Goal: Task Accomplishment & Management: Use online tool/utility

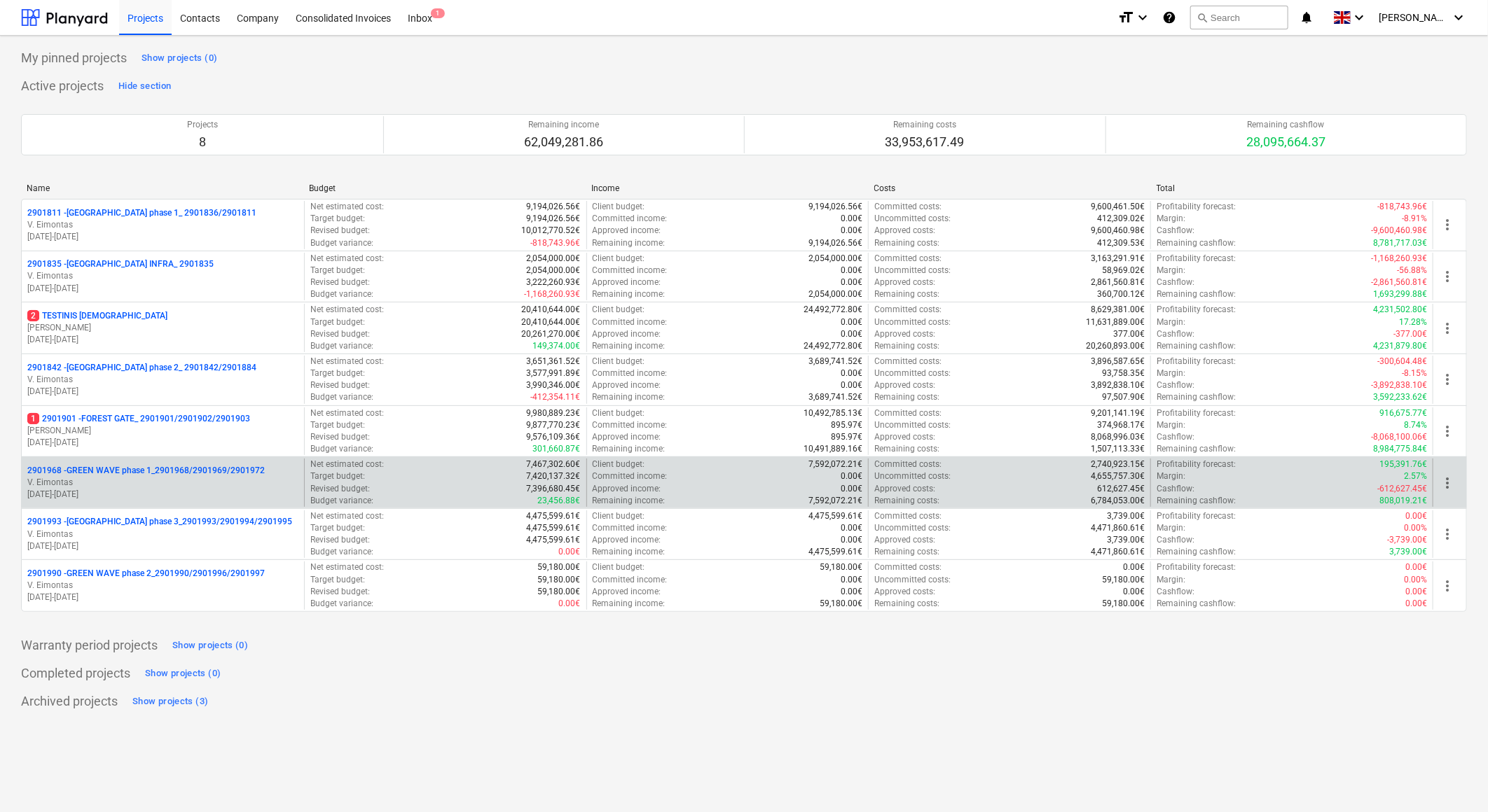
click at [199, 471] on p "2901968 - GREEN WAVE phase 1_2901968/2901969/2901972" at bounding box center [146, 471] width 237 height 12
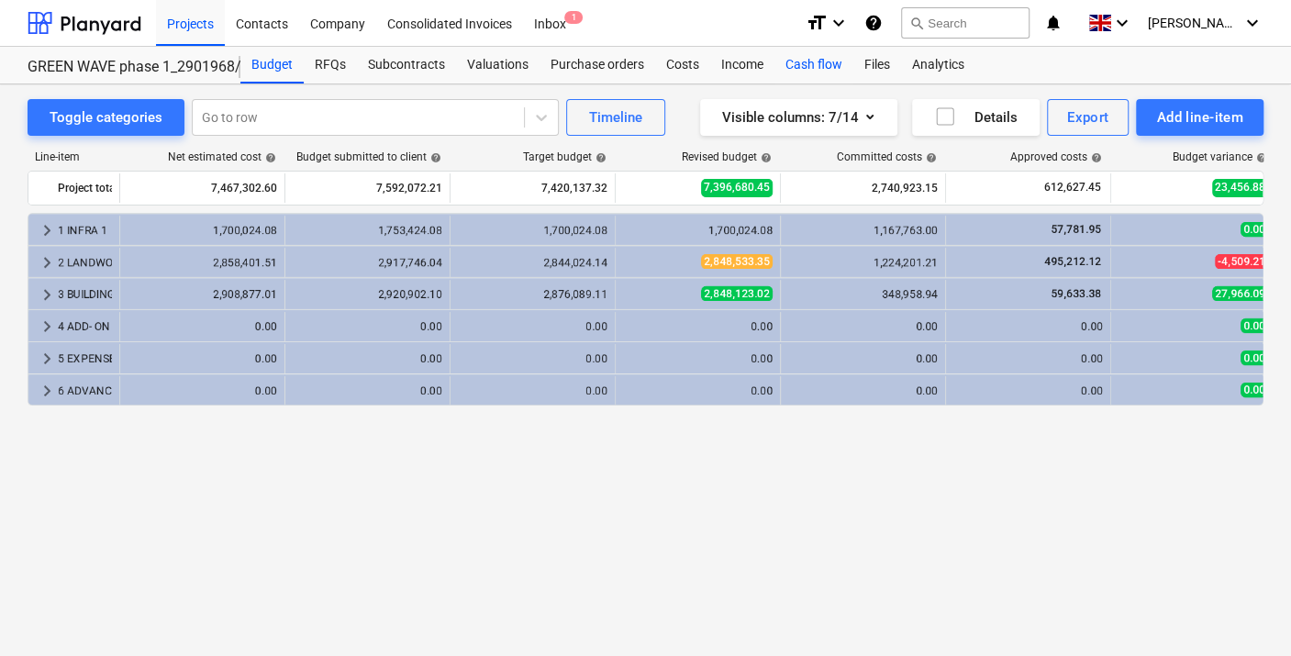
click at [815, 58] on div "Cash flow" at bounding box center [813, 65] width 79 height 37
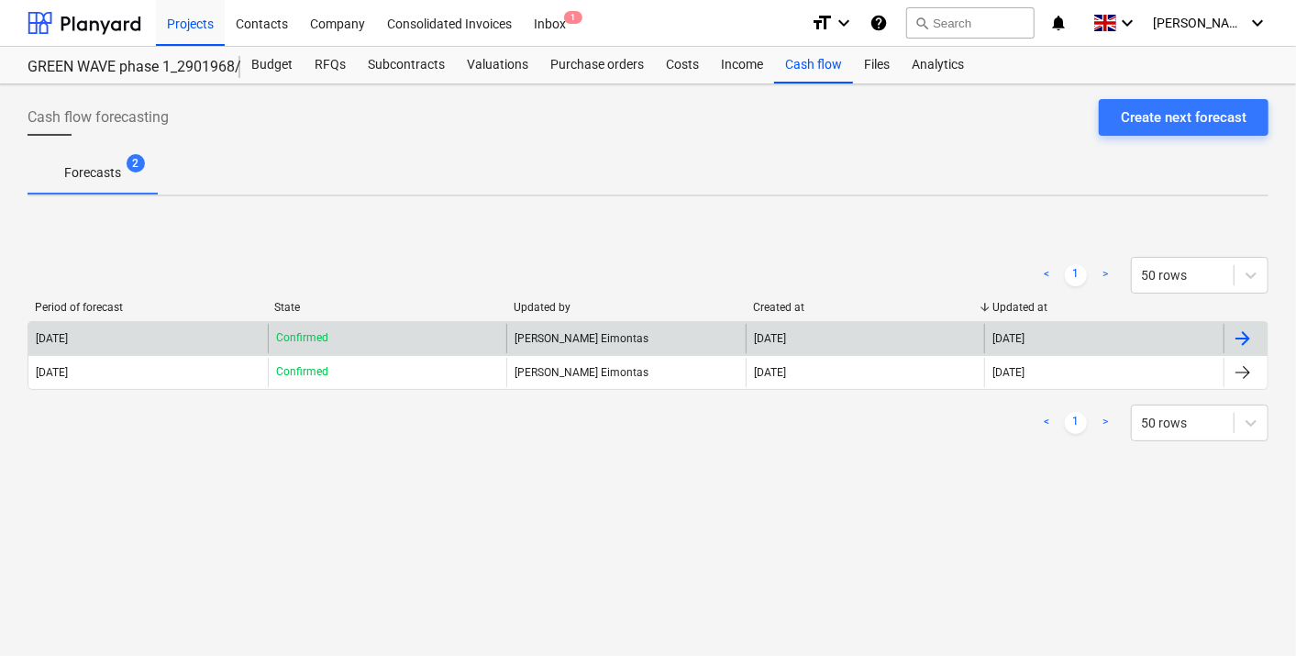
click at [209, 341] on div "[DATE]" at bounding box center [147, 338] width 239 height 29
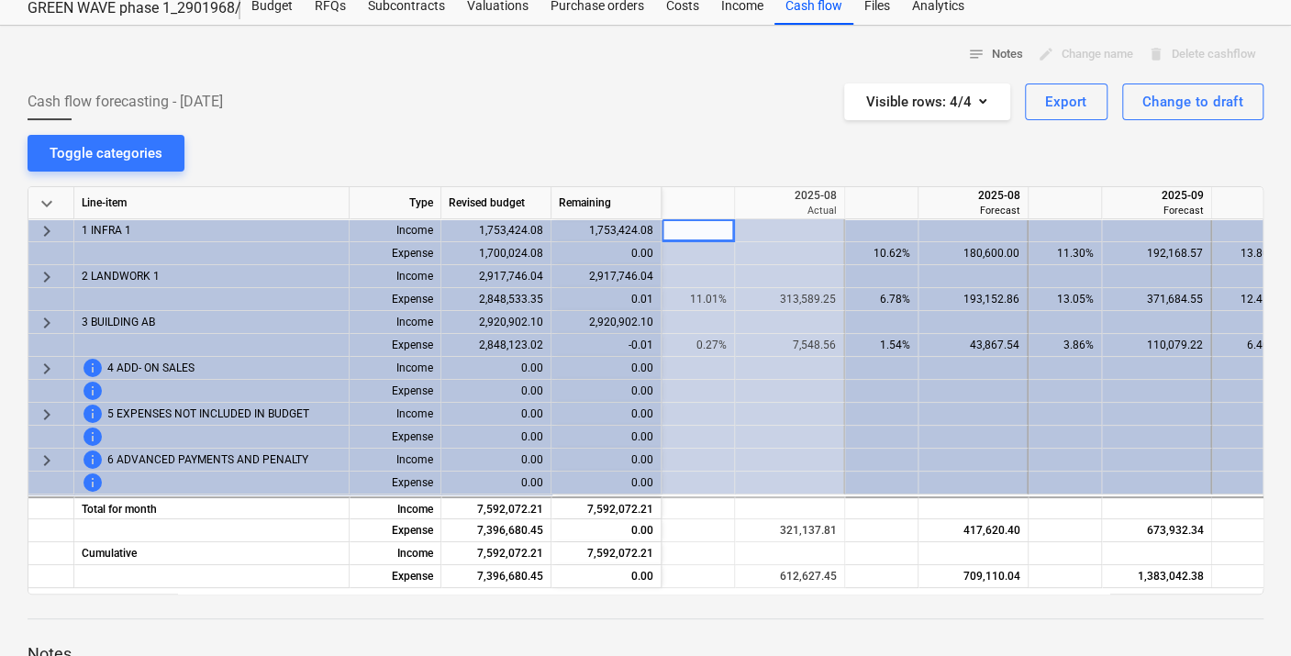
scroll to position [102, 0]
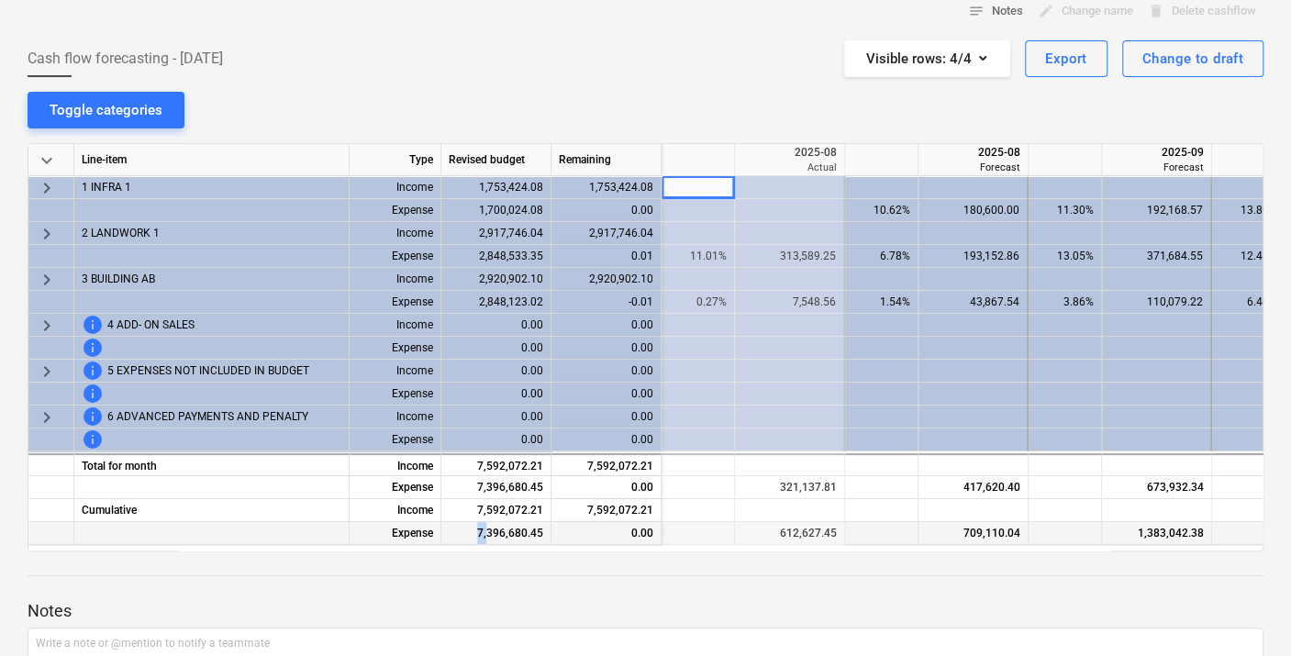
drag, startPoint x: 450, startPoint y: 542, endPoint x: 490, endPoint y: 538, distance: 39.7
click at [490, 538] on div "7,396,680.45" at bounding box center [496, 533] width 110 height 23
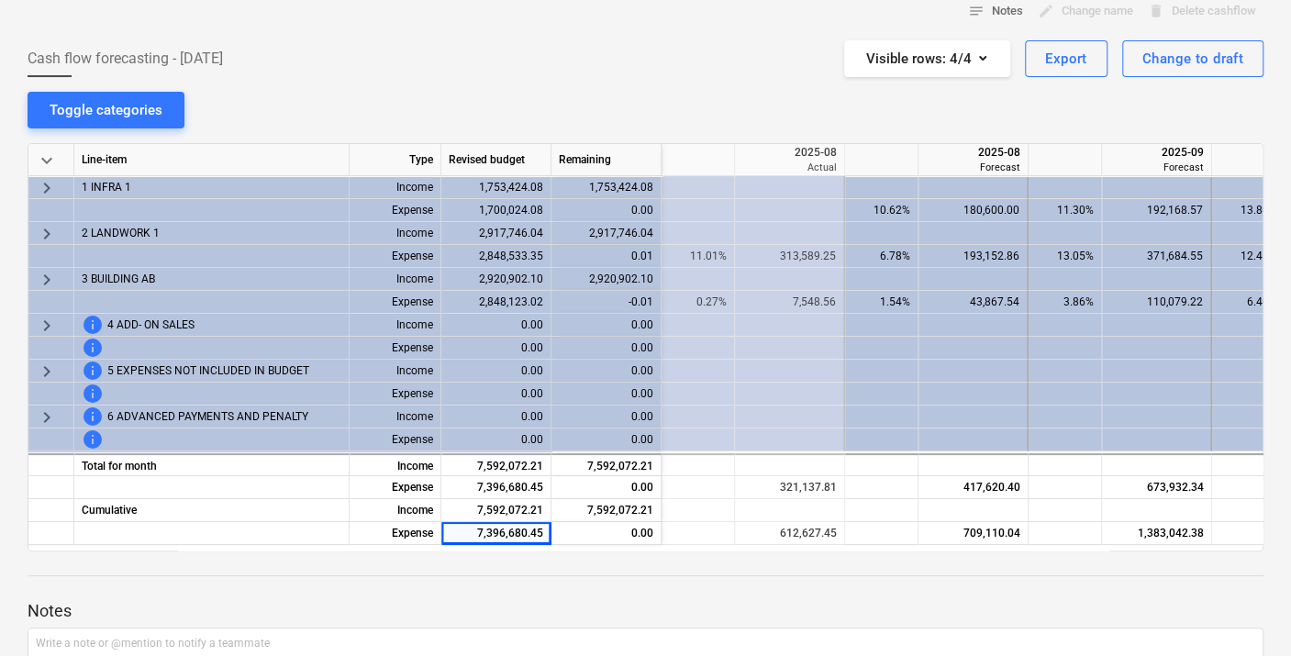
drag, startPoint x: 490, startPoint y: 538, endPoint x: 461, endPoint y: 561, distance: 37.3
click at [461, 564] on div at bounding box center [646, 558] width 1236 height 15
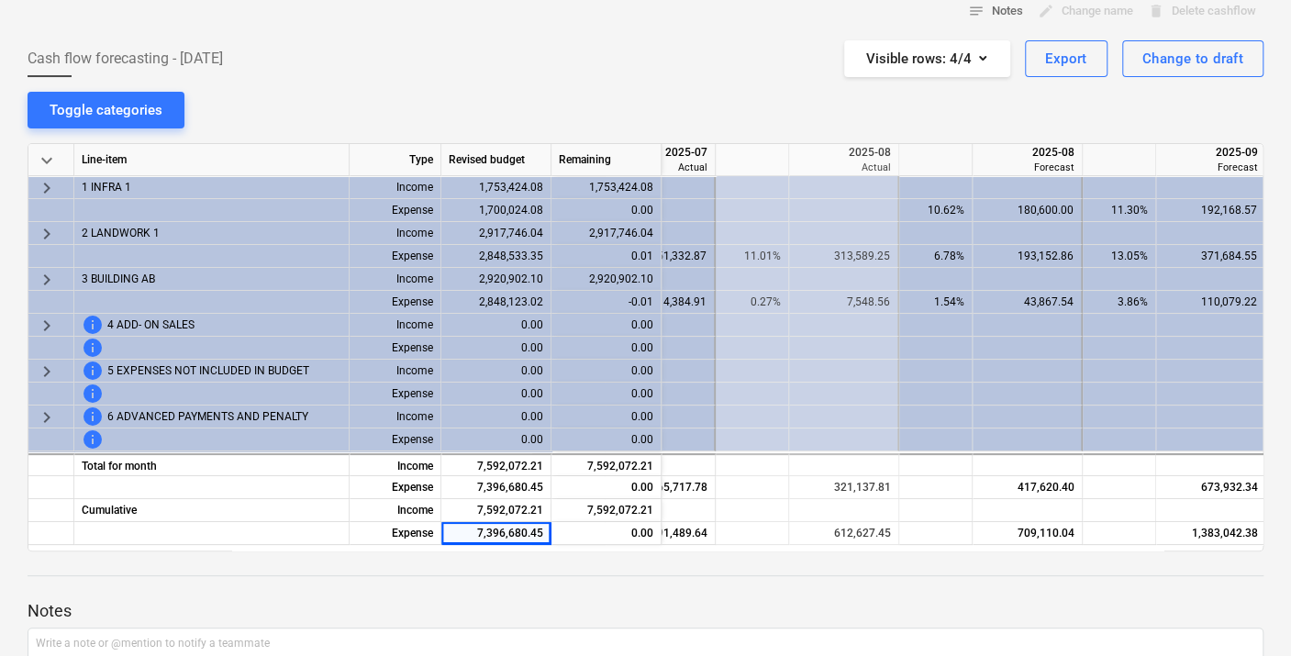
scroll to position [0, 501]
click at [684, 86] on div "notes Notes edit Change name delete Delete cashflow Cash flow forecasting - [DA…" at bounding box center [645, 396] width 1291 height 827
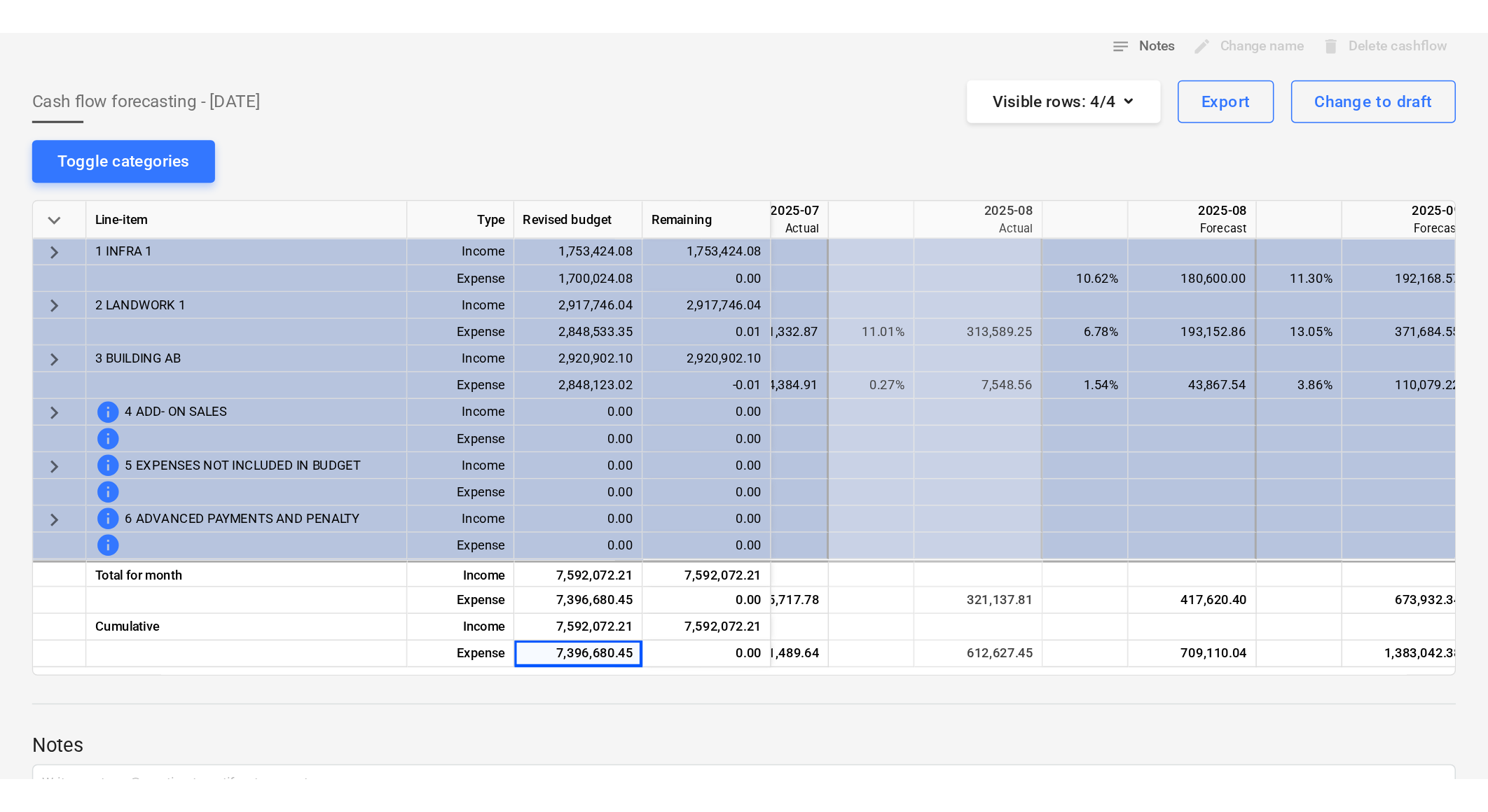
scroll to position [0, 0]
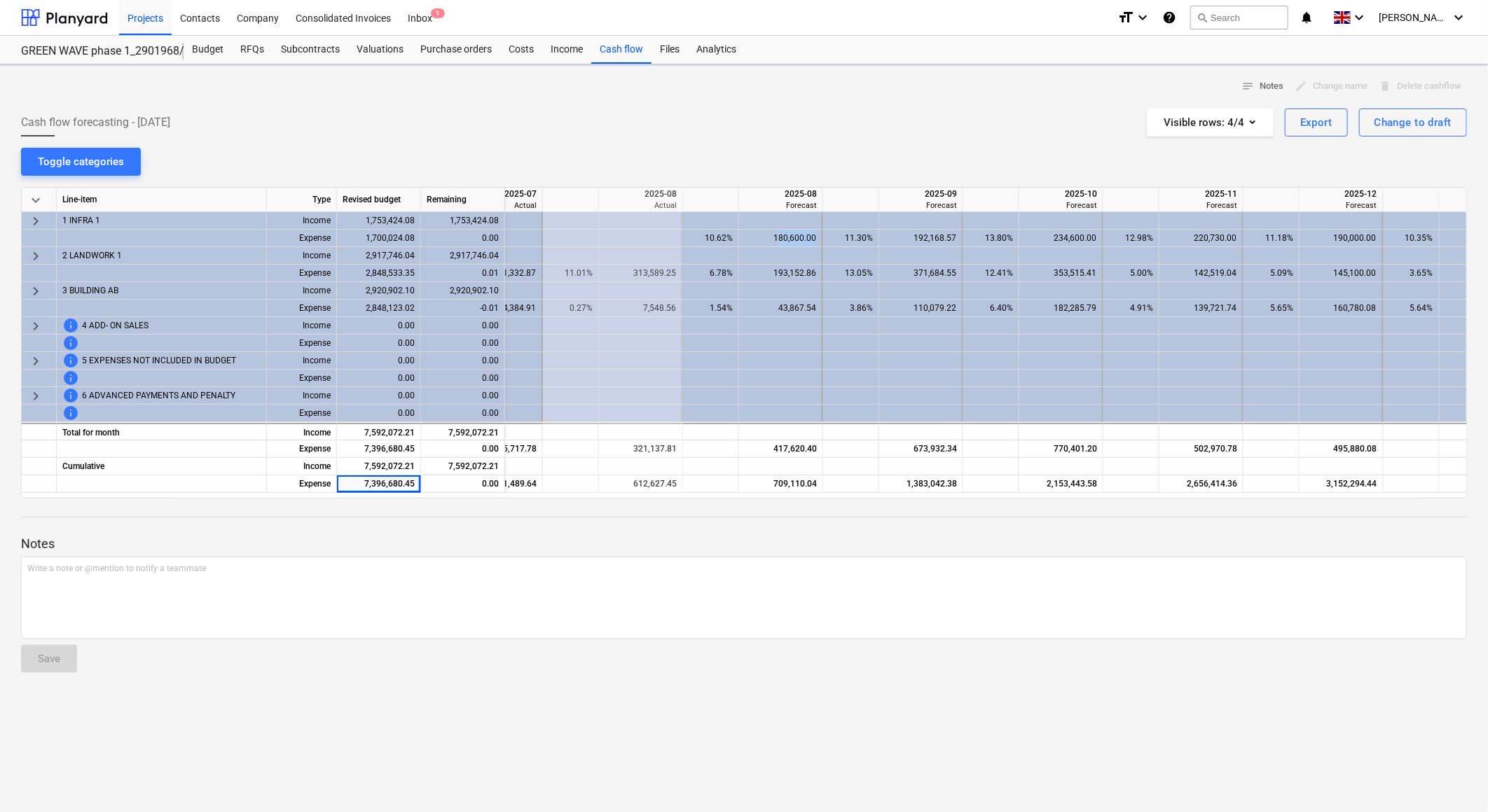
drag, startPoint x: 780, startPoint y: 235, endPoint x: 815, endPoint y: 240, distance: 35.4
click at [815, 240] on div "180,600.00" at bounding box center [780, 238] width 72 height 18
drag, startPoint x: 815, startPoint y: 240, endPoint x: 776, endPoint y: 236, distance: 39.2
click at [776, 236] on div "180,600.00" at bounding box center [780, 238] width 72 height 18
drag, startPoint x: 775, startPoint y: 234, endPoint x: 828, endPoint y: 234, distance: 53.0
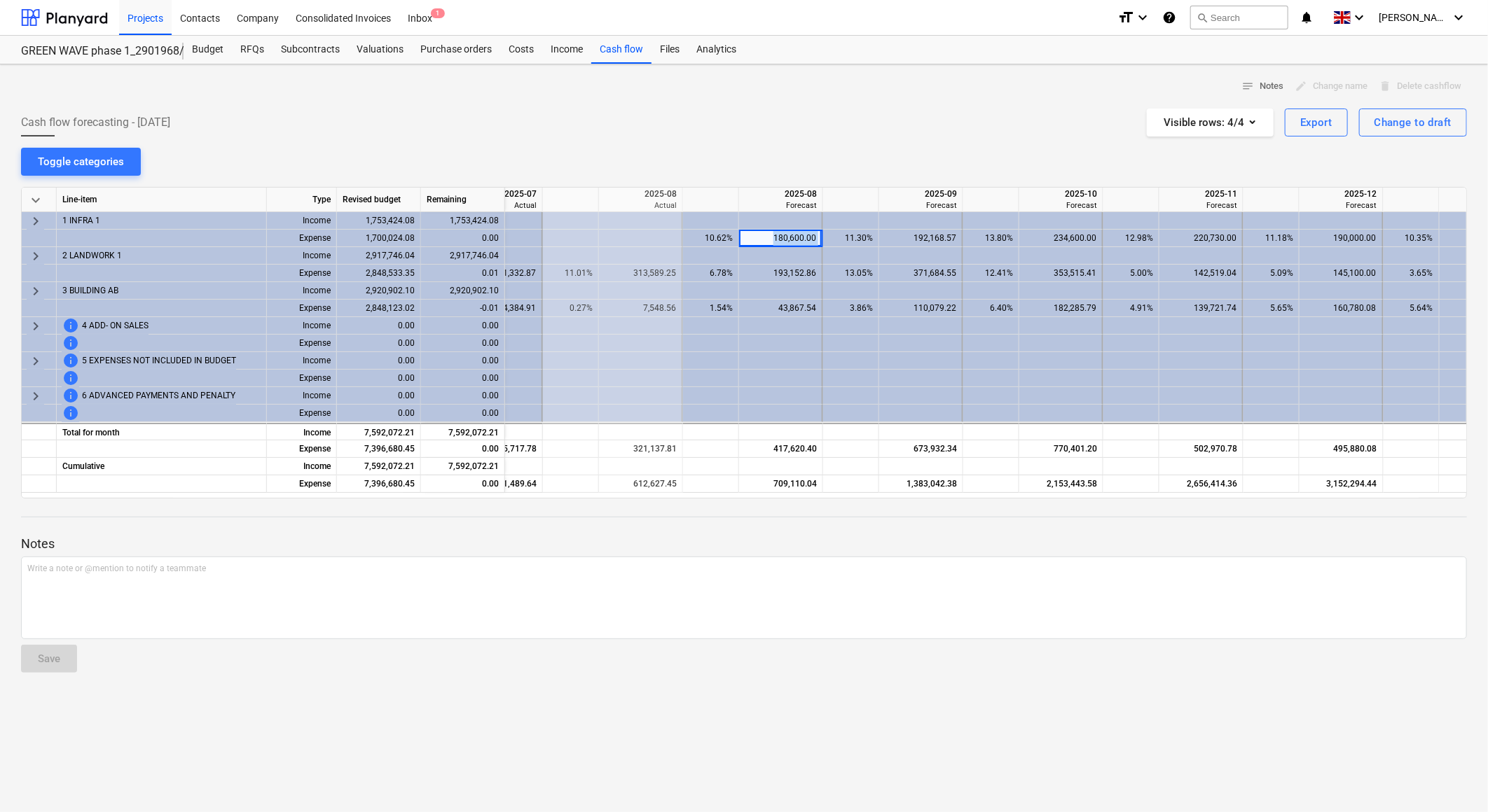
click at [0, 0] on div "Expense 1,700,024.08 0.00 10.62% 180,600.00 11.30% 192,168.57 13.80% 234,600.00…" at bounding box center [0, 0] width 0 height 0
copy div "180,600.00"
click at [796, 143] on div "notes Notes edit Change name delete Delete cashflow Cash flow forecasting - [DA…" at bounding box center [744, 438] width 1488 height 748
click at [828, 136] on div "Cash flow forecasting - [DATE] Visible rows : 4/4 Export Change to draft" at bounding box center [744, 122] width 1446 height 28
click at [856, 199] on div at bounding box center [851, 200] width 56 height 24
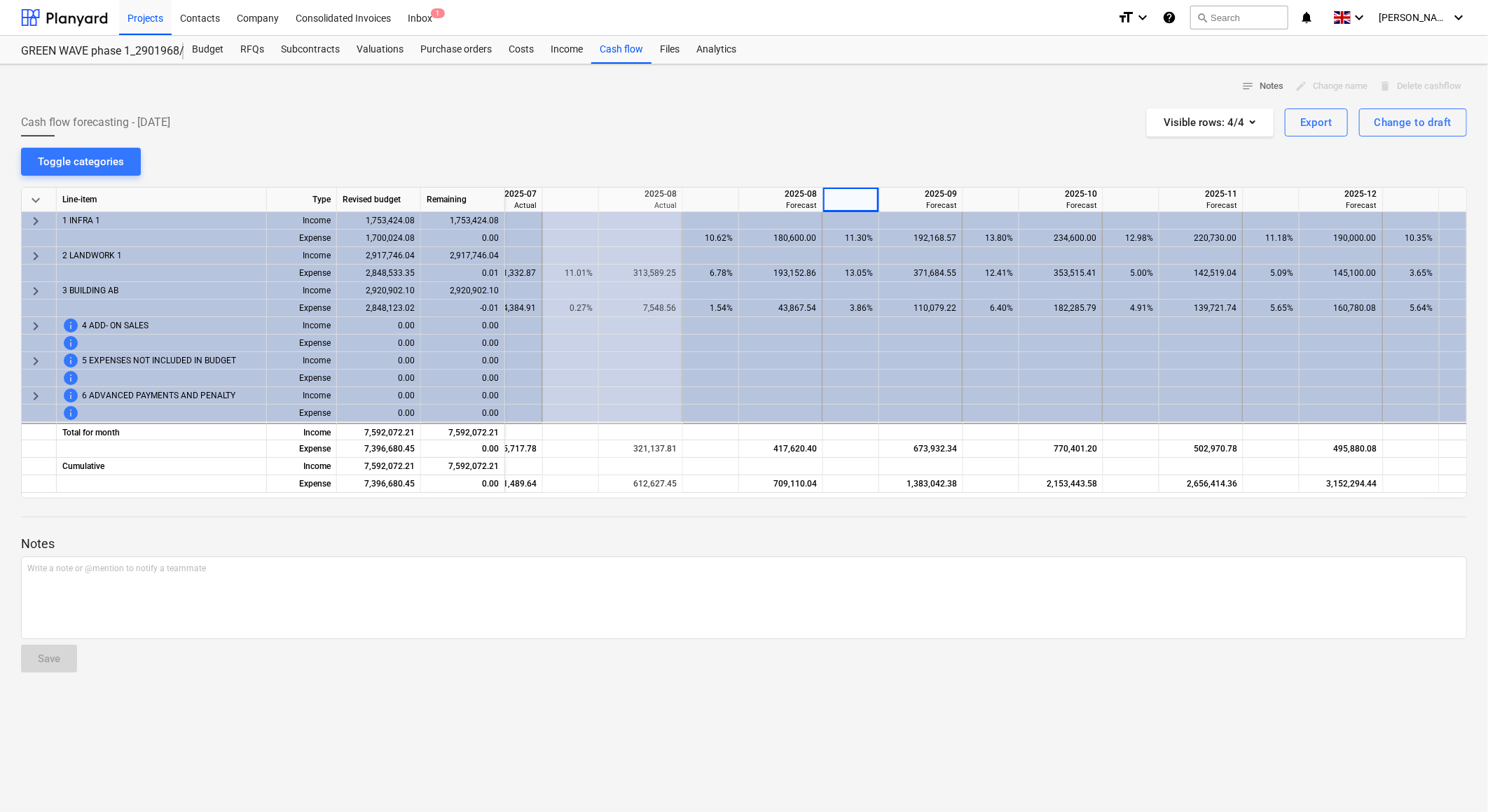
click at [925, 137] on div "notes Notes edit Change name delete Delete cashflow Cash flow forecasting - [DA…" at bounding box center [744, 438] width 1488 height 748
click at [937, 189] on div "notes Notes edit Change name delete Delete cashflow Cash flow forecasting - [DA…" at bounding box center [744, 438] width 1488 height 748
drag, startPoint x: 937, startPoint y: 189, endPoint x: 944, endPoint y: 201, distance: 13.9
click at [944, 201] on div "Forecast" at bounding box center [921, 205] width 73 height 11
click at [1074, 200] on div "Forecast" at bounding box center [1060, 205] width 73 height 11
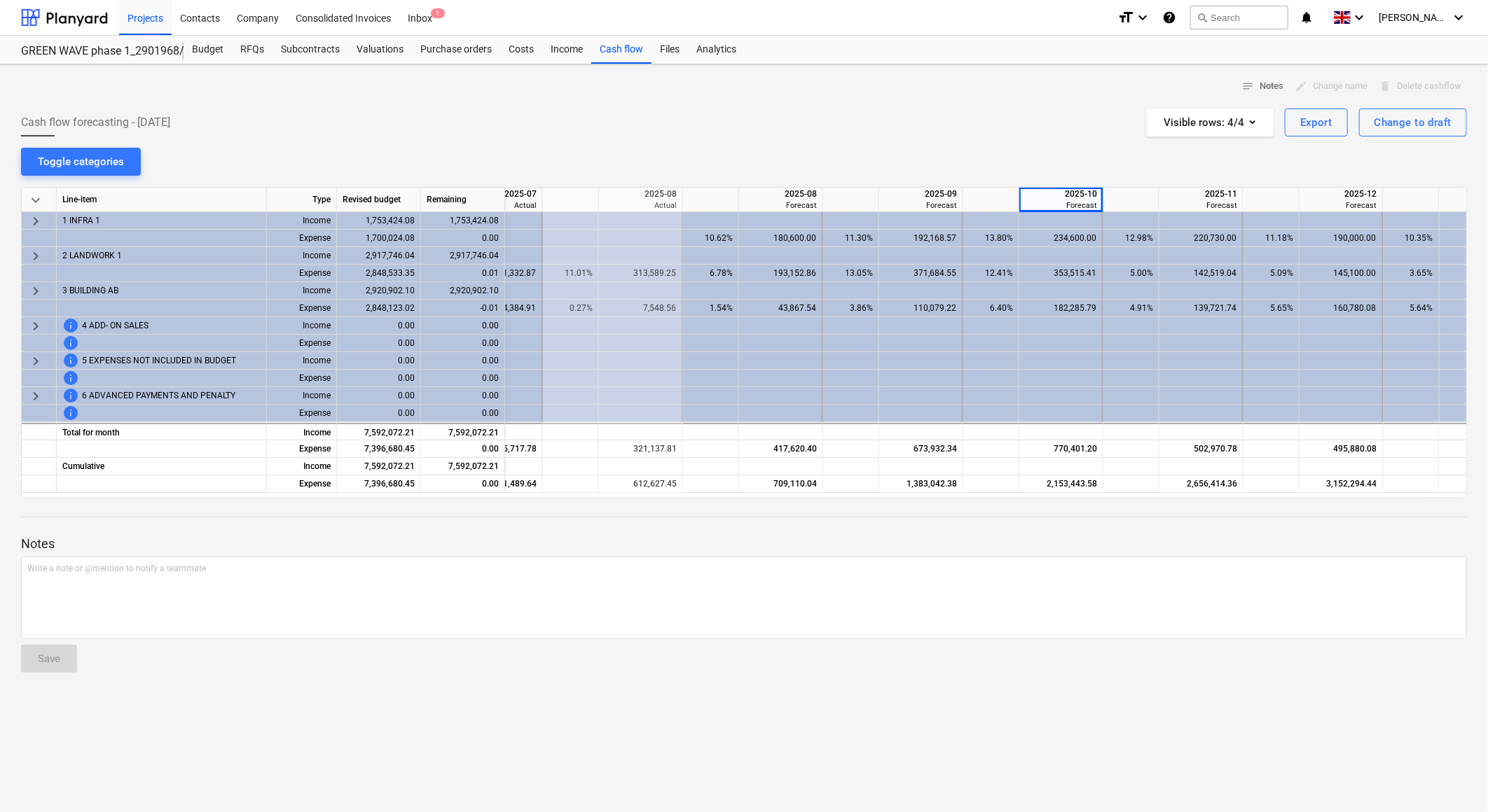
click at [891, 105] on div at bounding box center [744, 103] width 1446 height 11
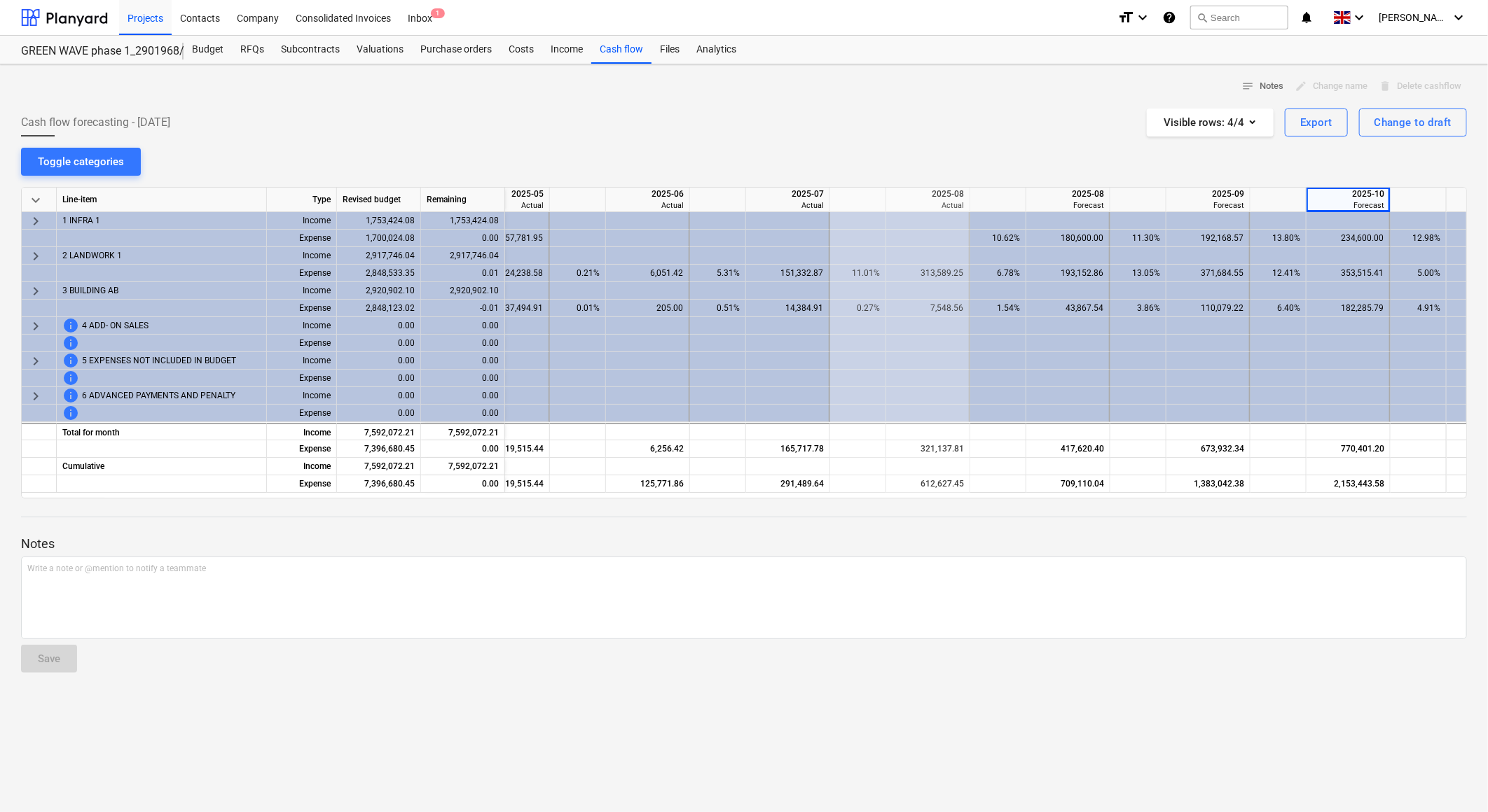
scroll to position [0, 89]
click at [31, 199] on span "keyboard_arrow_down" at bounding box center [36, 200] width 17 height 17
click at [338, 152] on div "notes Notes edit Change name delete Delete cashflow Cash flow forecasting - [DA…" at bounding box center [744, 438] width 1488 height 748
click at [92, 53] on div "GREEN WAVE phase 1_2901968/2901969/2901972" at bounding box center [94, 51] width 146 height 14
click at [47, 17] on div at bounding box center [65, 18] width 87 height 35
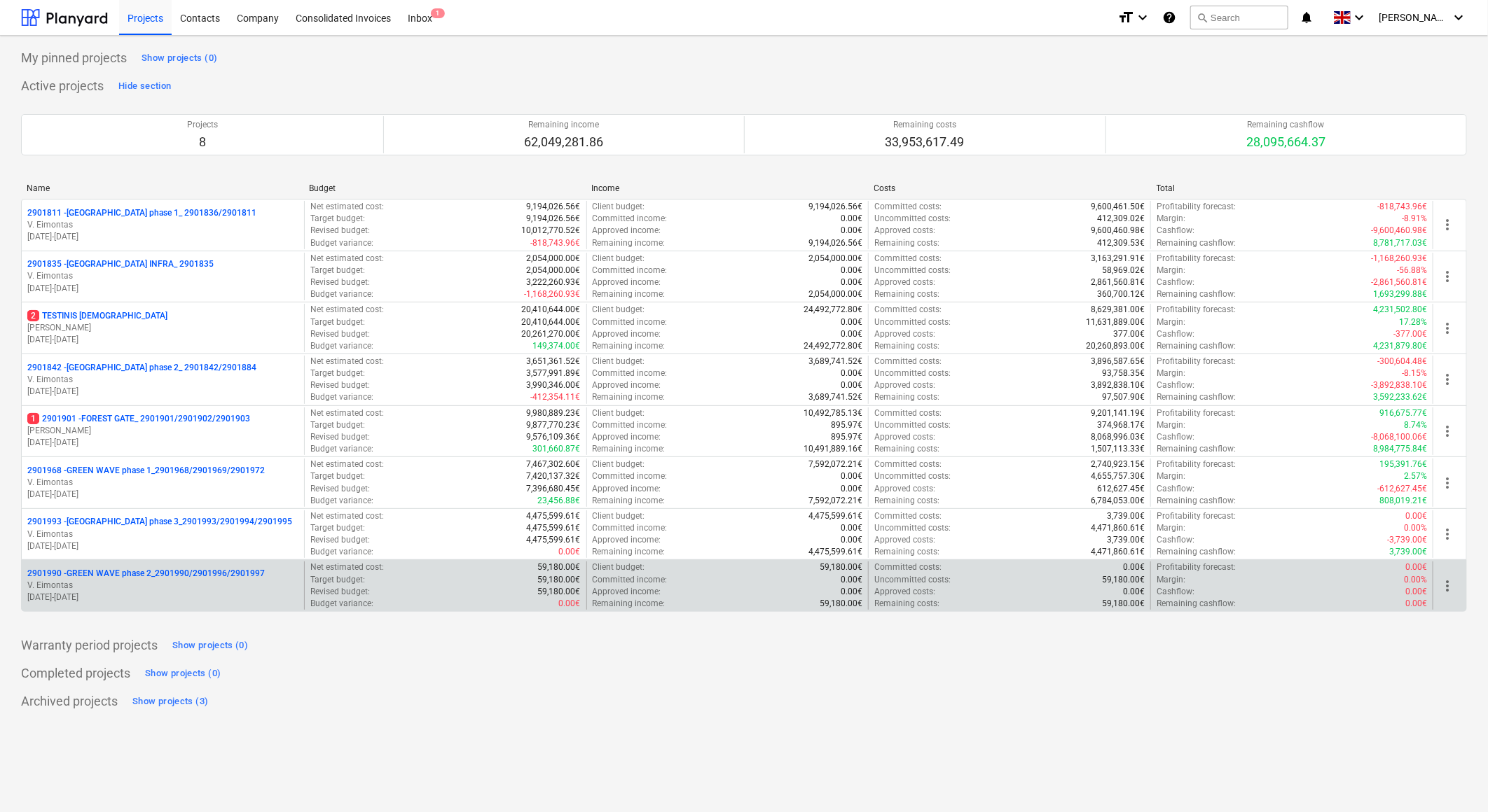
click at [180, 574] on p "2901990 - GREEN WAVE phase 2_2901990/2901996/2901997" at bounding box center [146, 574] width 237 height 12
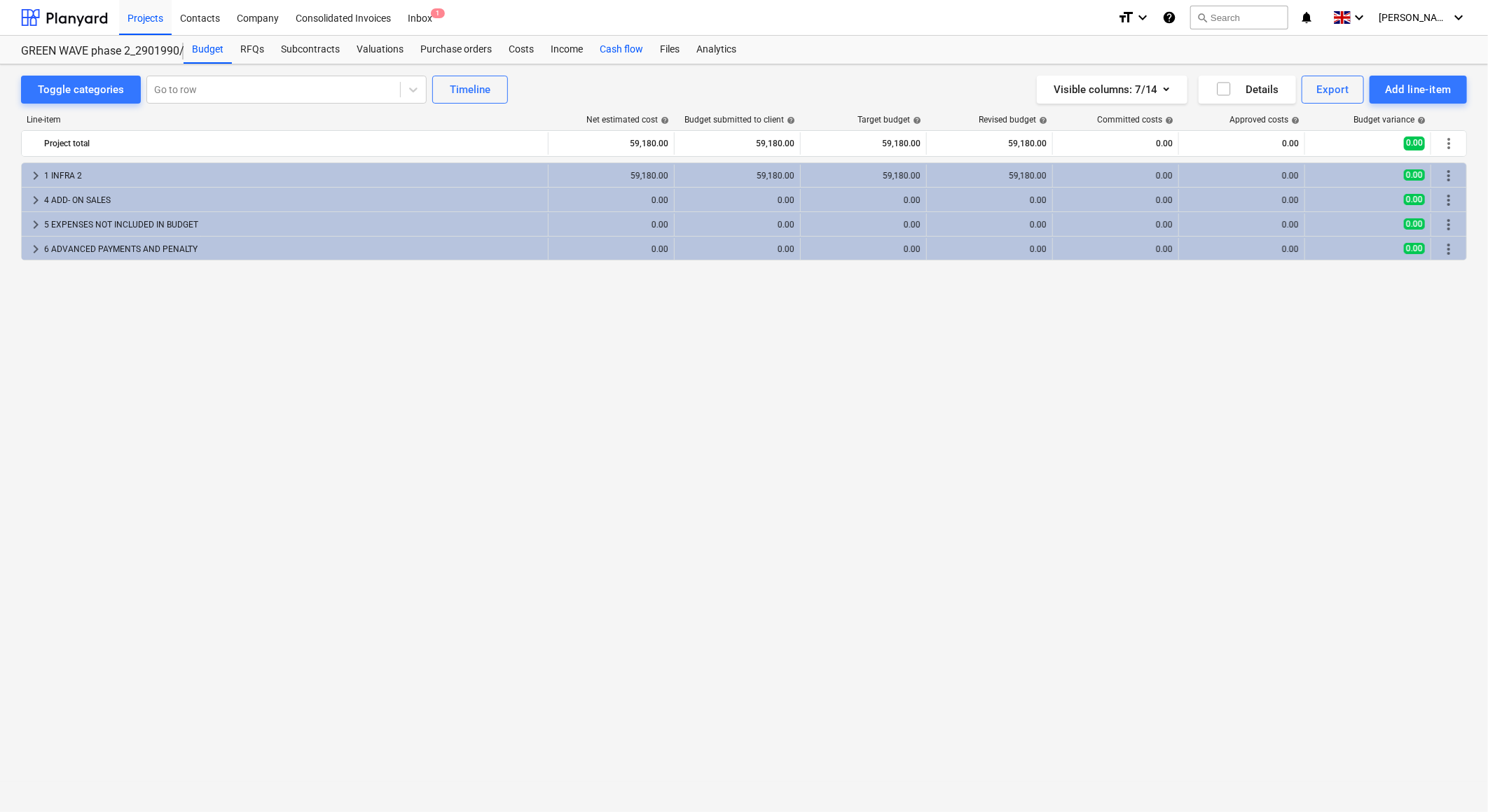
click at [614, 47] on div "Cash flow" at bounding box center [621, 50] width 60 height 28
